Goal: Information Seeking & Learning: Learn about a topic

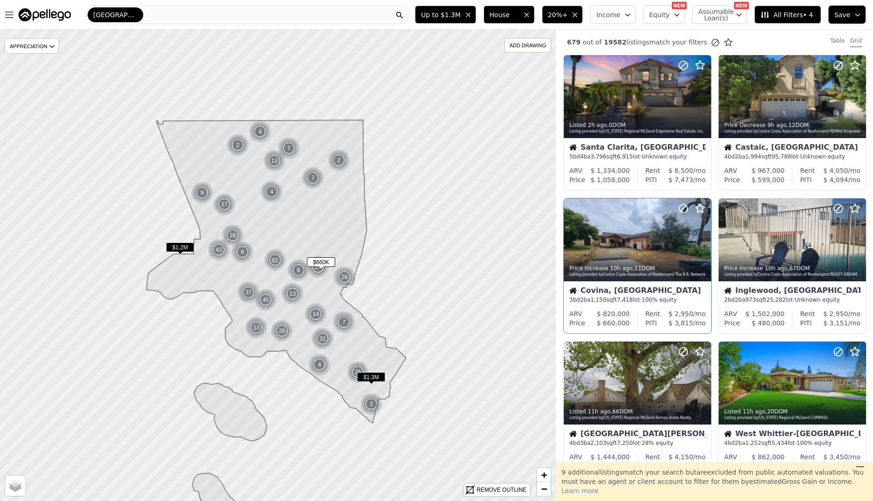
click at [687, 245] on div at bounding box center [681, 227] width 59 height 59
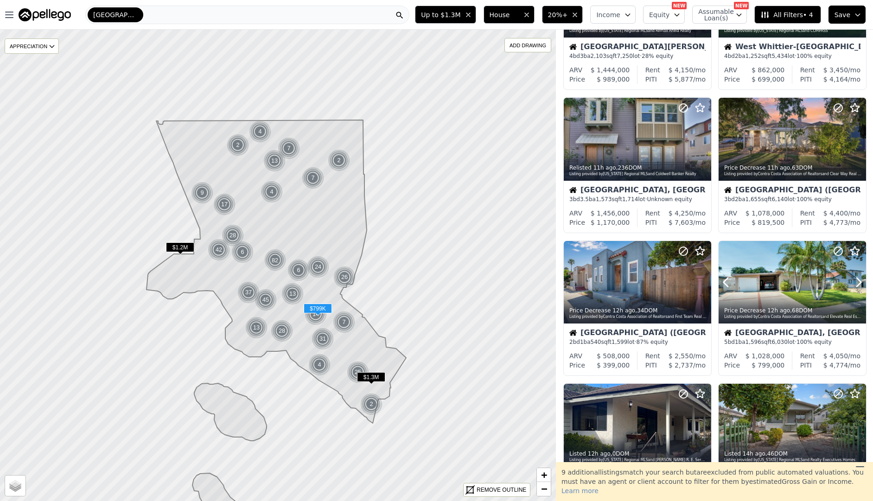
scroll to position [392, 0]
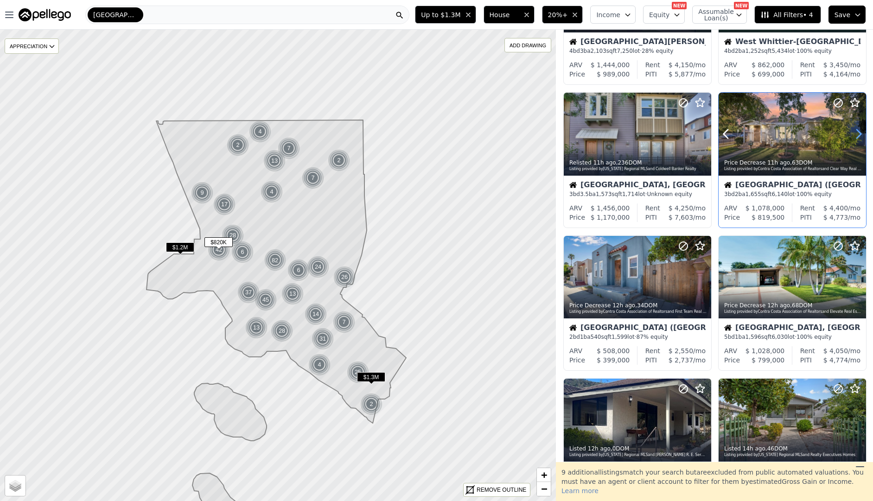
click at [860, 138] on icon at bounding box center [859, 134] width 15 height 15
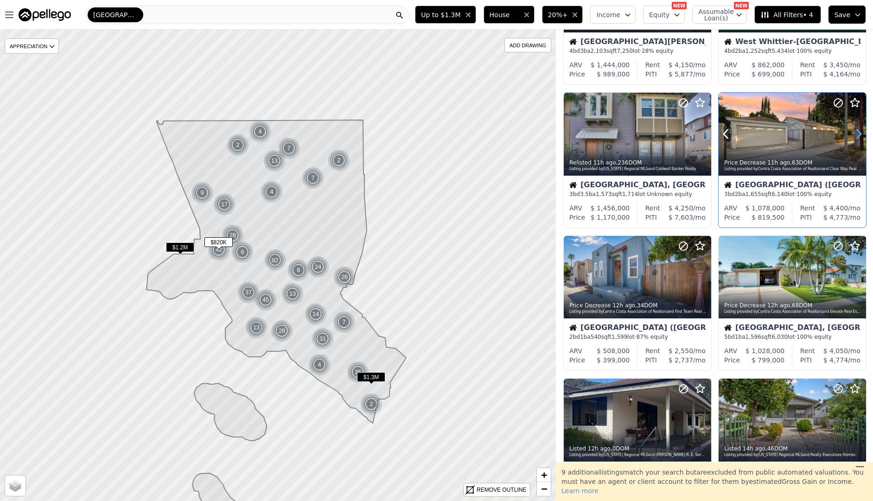
click at [860, 138] on icon at bounding box center [859, 134] width 15 height 15
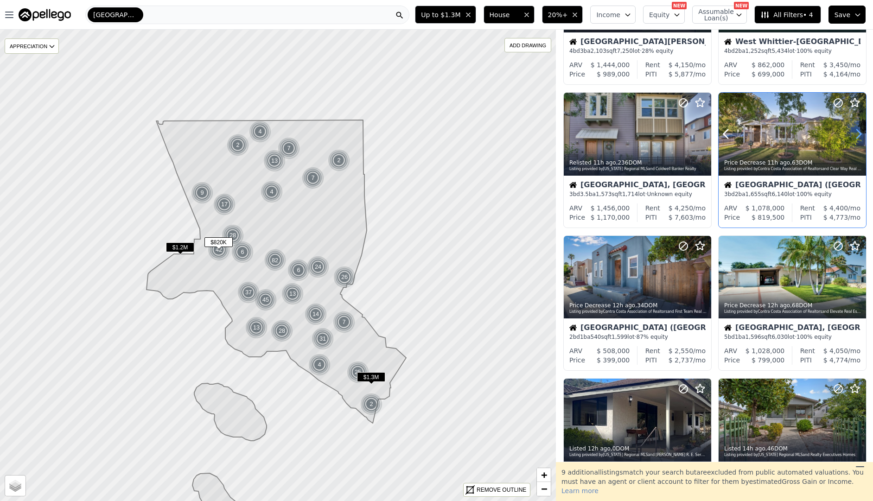
click at [860, 138] on icon at bounding box center [859, 134] width 15 height 15
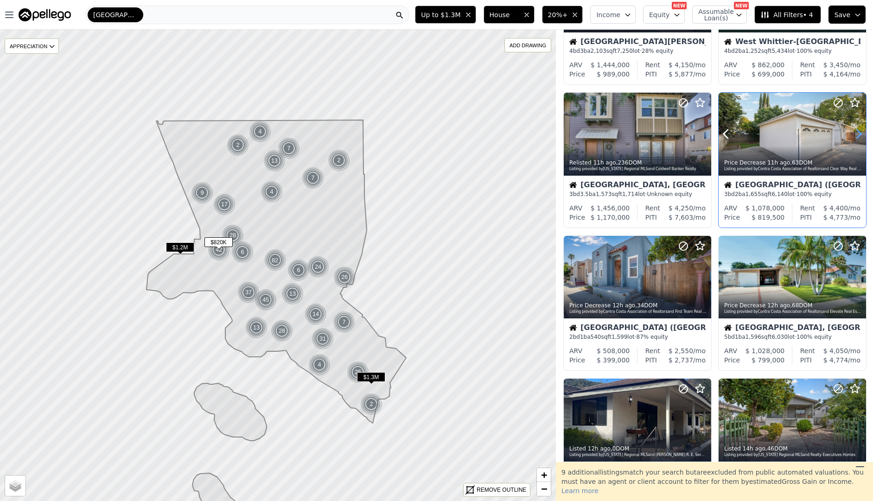
click at [860, 138] on icon at bounding box center [859, 134] width 15 height 15
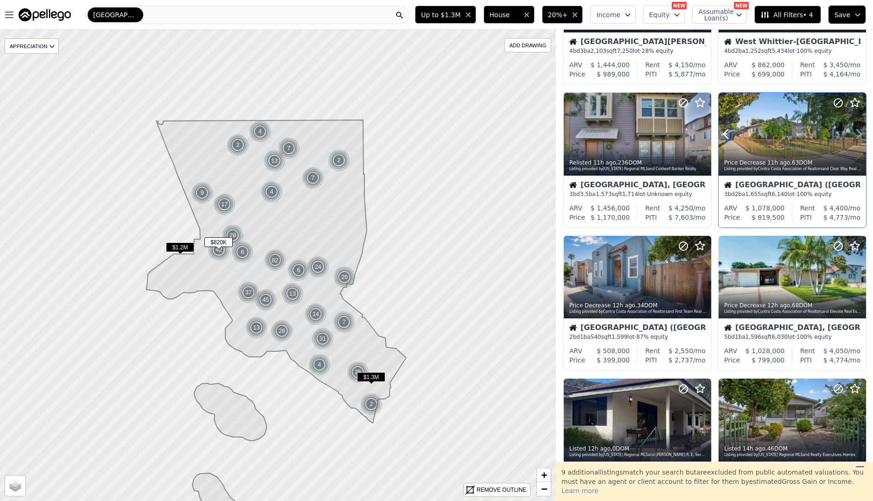
click at [860, 138] on icon at bounding box center [859, 134] width 15 height 15
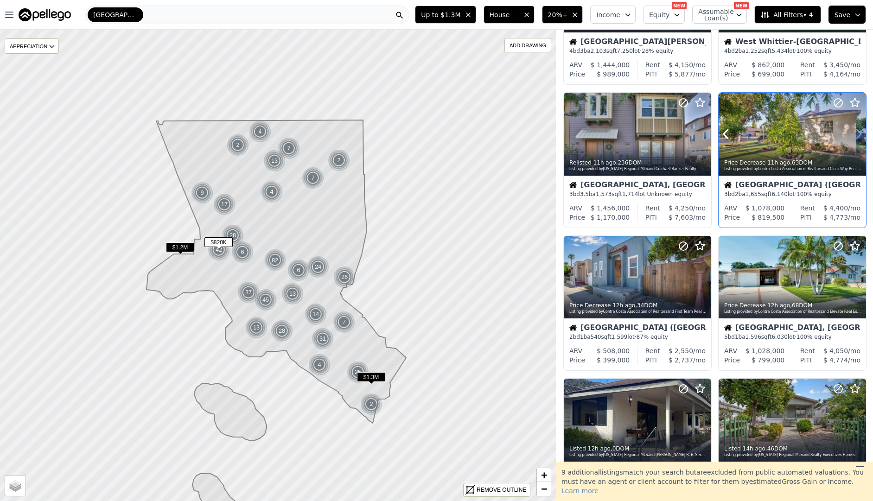
click at [860, 138] on icon at bounding box center [859, 134] width 15 height 15
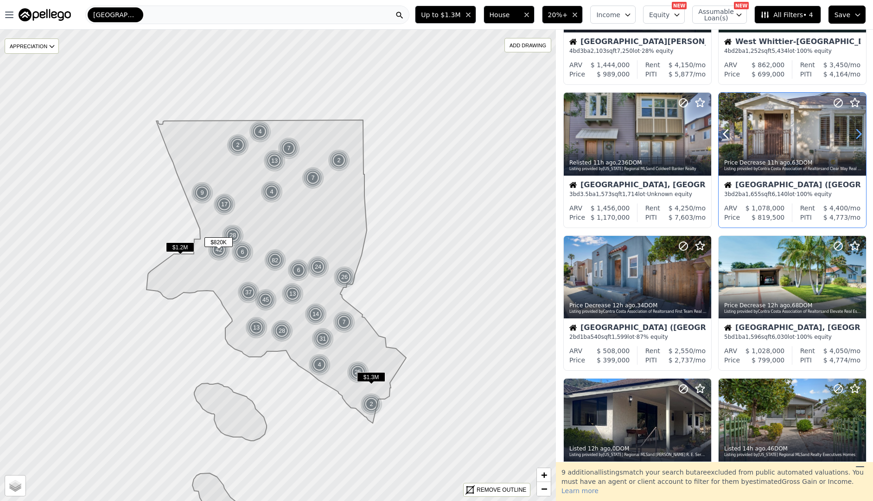
click at [860, 138] on icon at bounding box center [859, 134] width 15 height 15
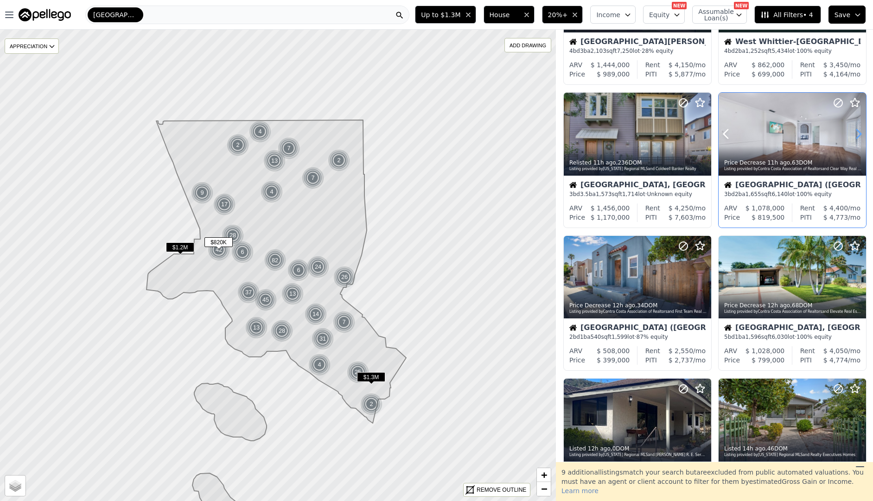
click at [860, 138] on icon at bounding box center [859, 134] width 15 height 15
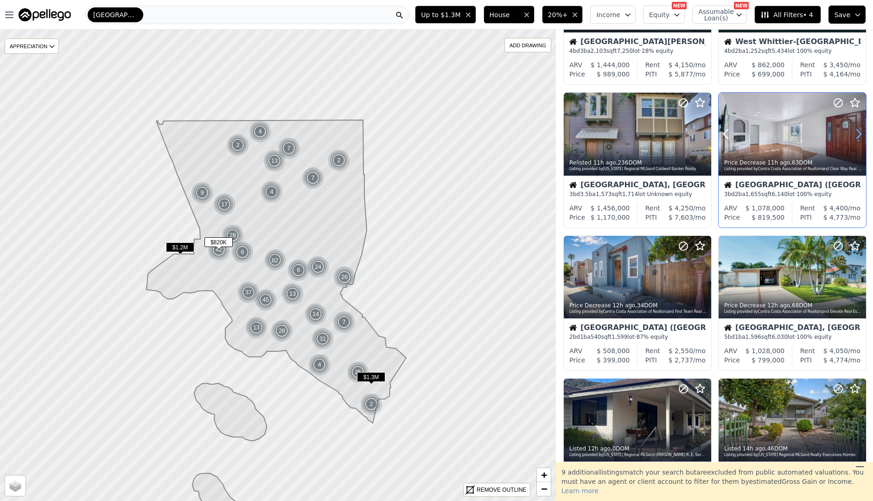
click at [860, 138] on icon at bounding box center [859, 134] width 15 height 15
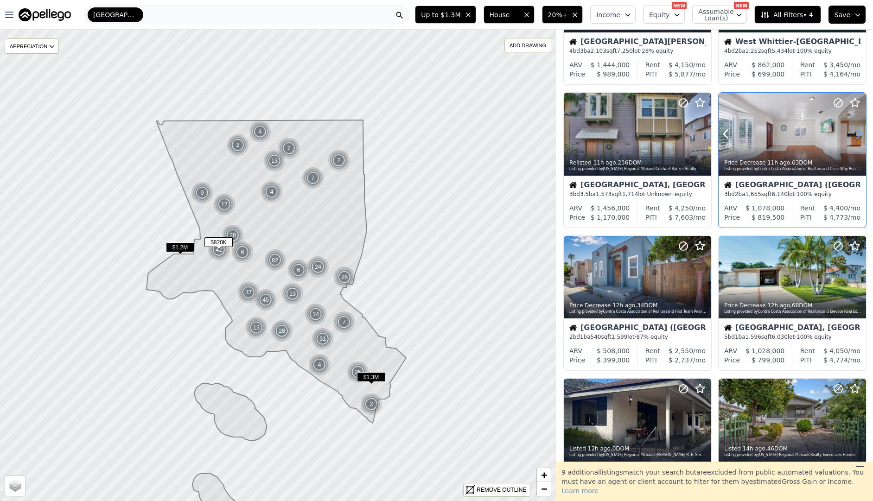
click at [860, 138] on icon at bounding box center [859, 134] width 15 height 15
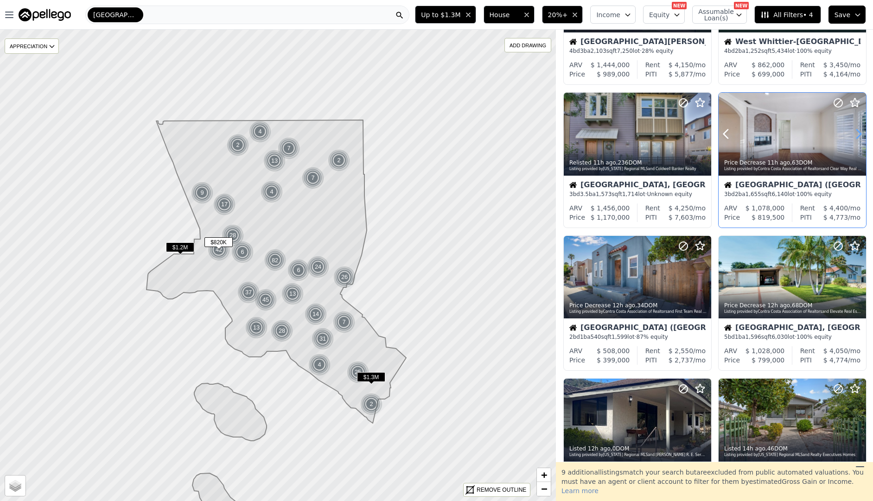
click at [860, 138] on icon at bounding box center [859, 134] width 15 height 15
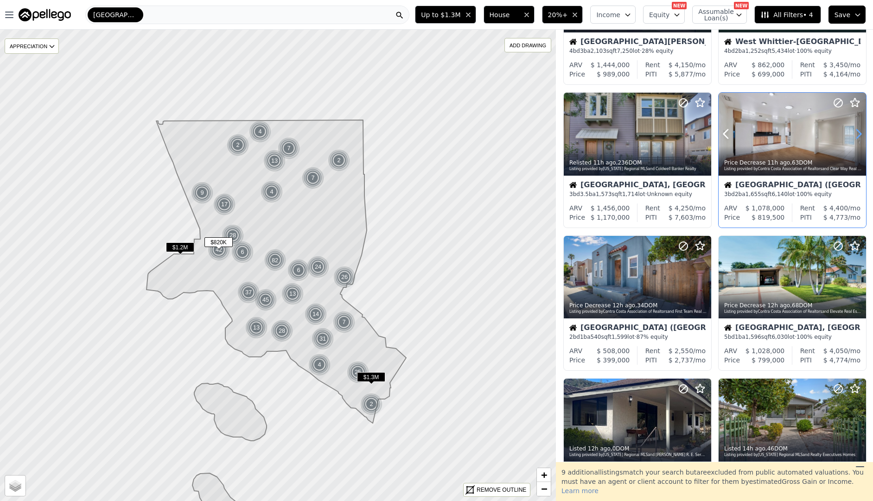
click at [860, 138] on icon at bounding box center [859, 134] width 15 height 15
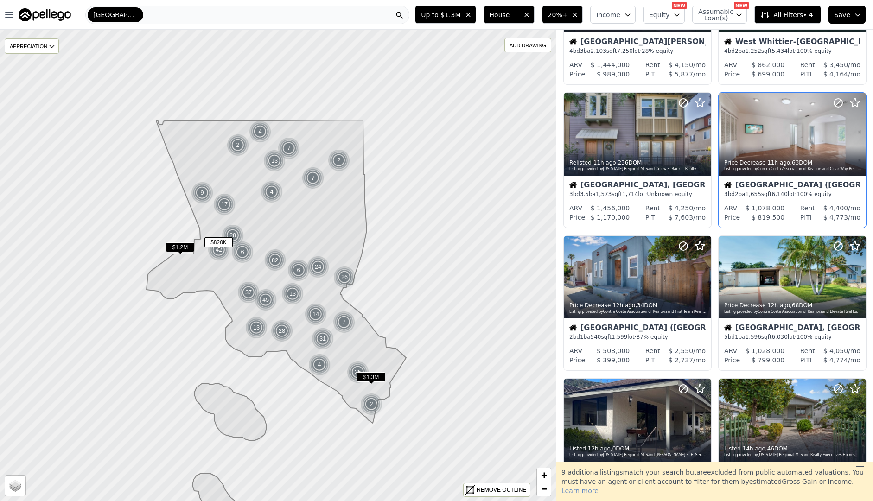
click at [830, 181] on div "[GEOGRAPHIC_DATA] ([GEOGRAPHIC_DATA])" at bounding box center [792, 185] width 136 height 9
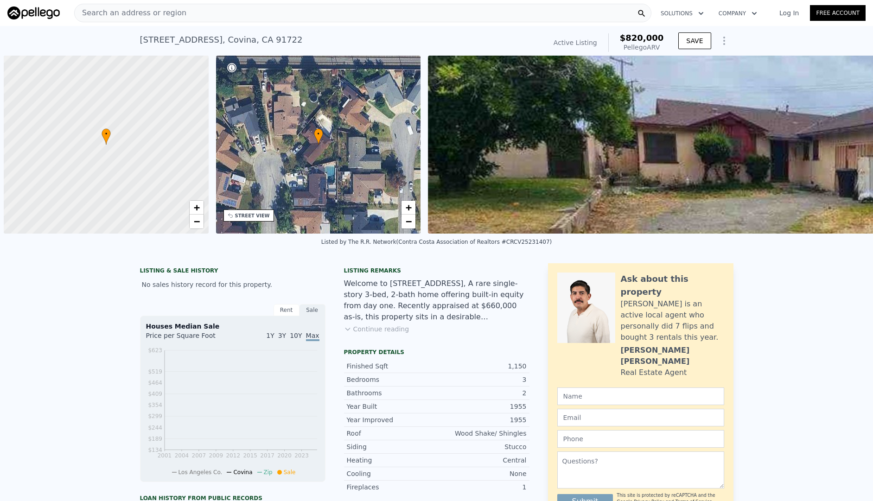
scroll to position [0, 4]
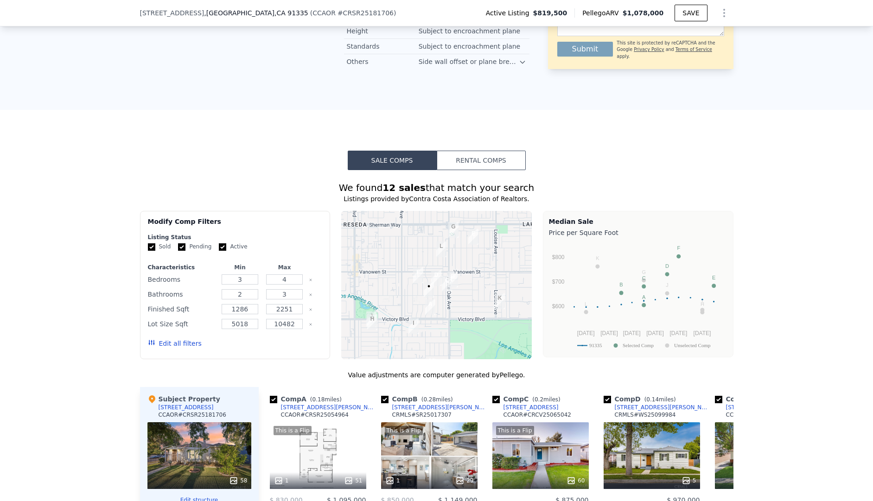
scroll to position [791, 0]
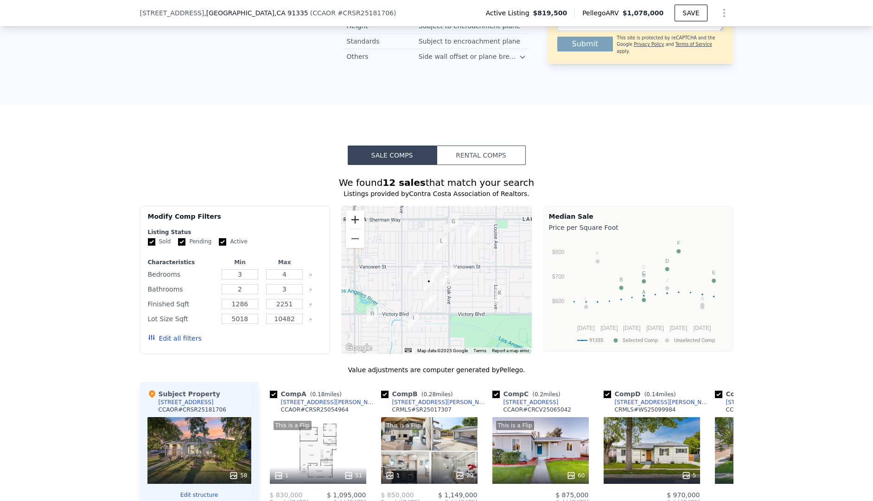
click at [348, 218] on button "Zoom in" at bounding box center [355, 220] width 19 height 19
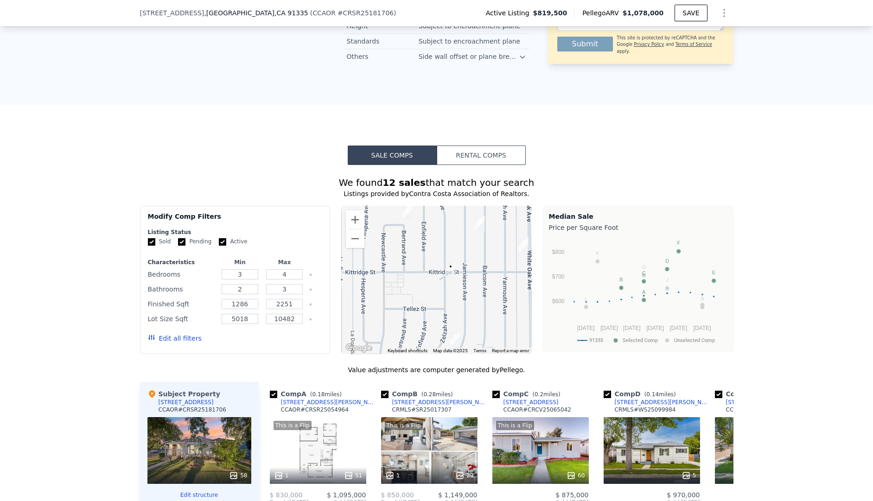
drag, startPoint x: 403, startPoint y: 309, endPoint x: 445, endPoint y: 259, distance: 65.3
click at [445, 259] on div at bounding box center [436, 280] width 191 height 148
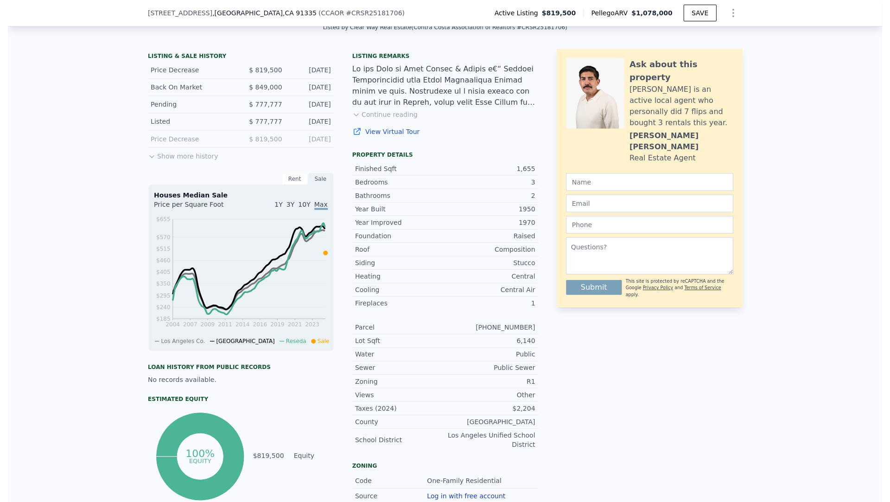
scroll to position [0, 0]
